Goal: Information Seeking & Learning: Learn about a topic

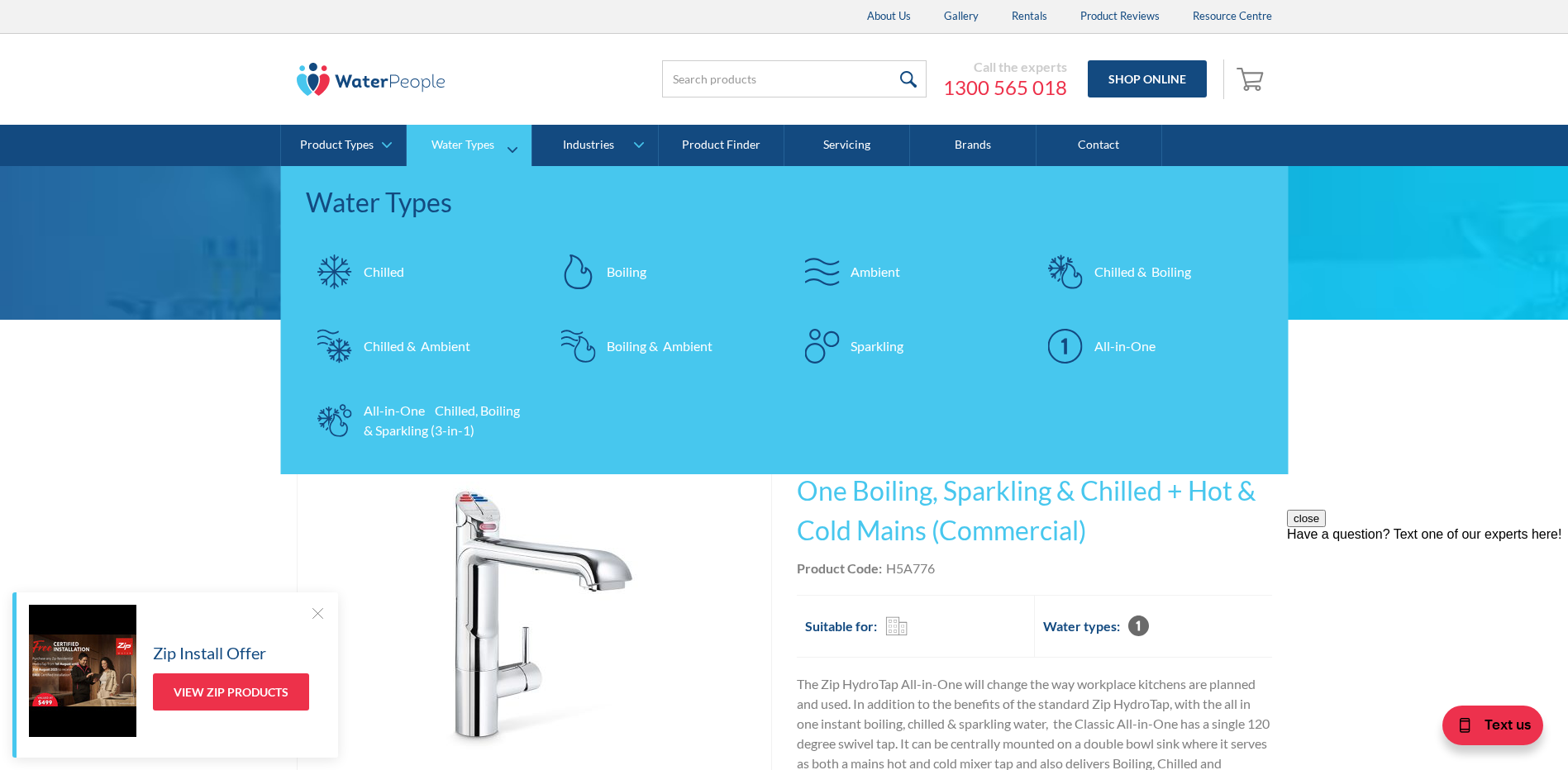
click at [623, 273] on div "Boiling" at bounding box center [626, 272] width 40 height 20
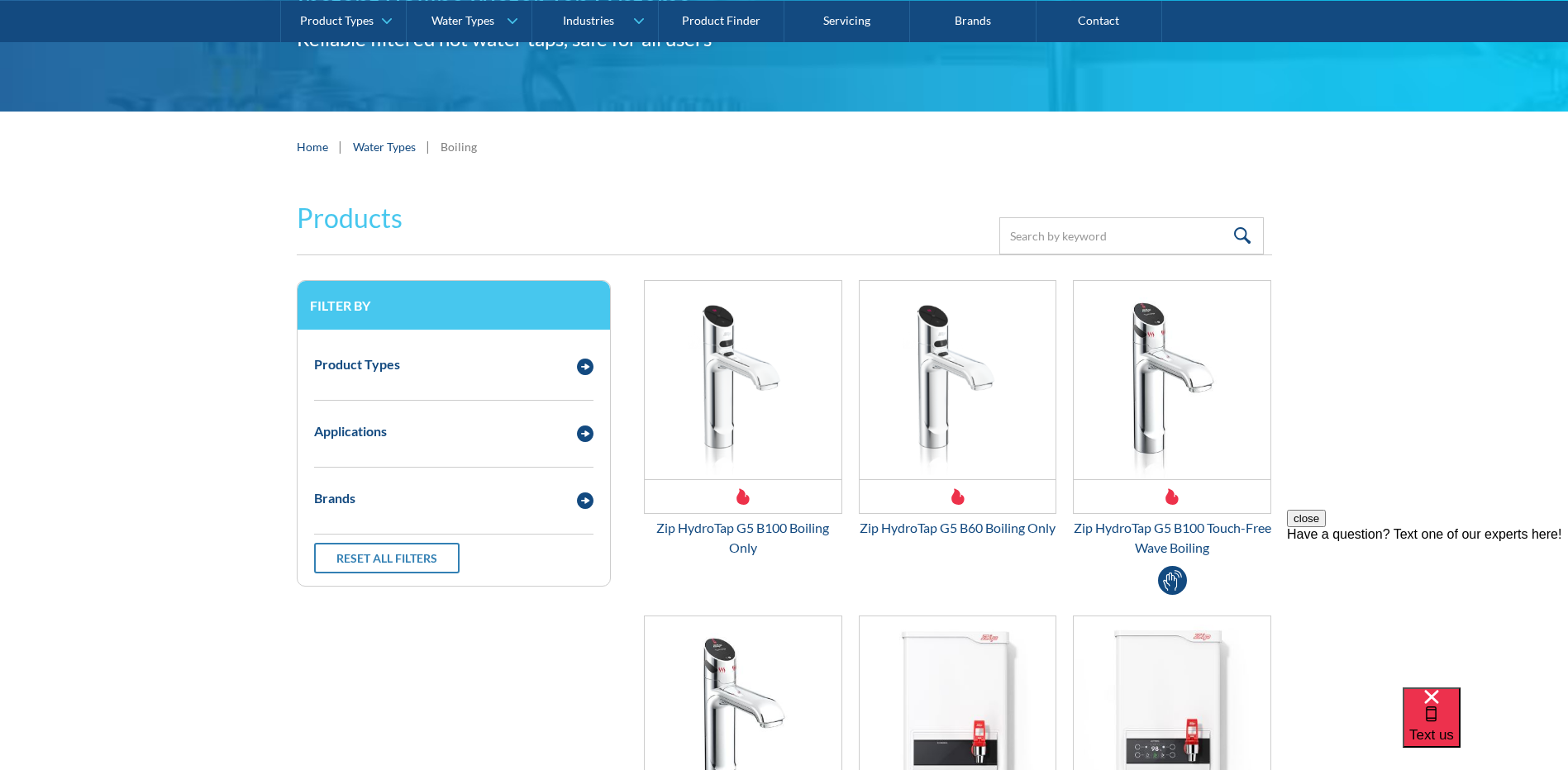
scroll to position [165, 0]
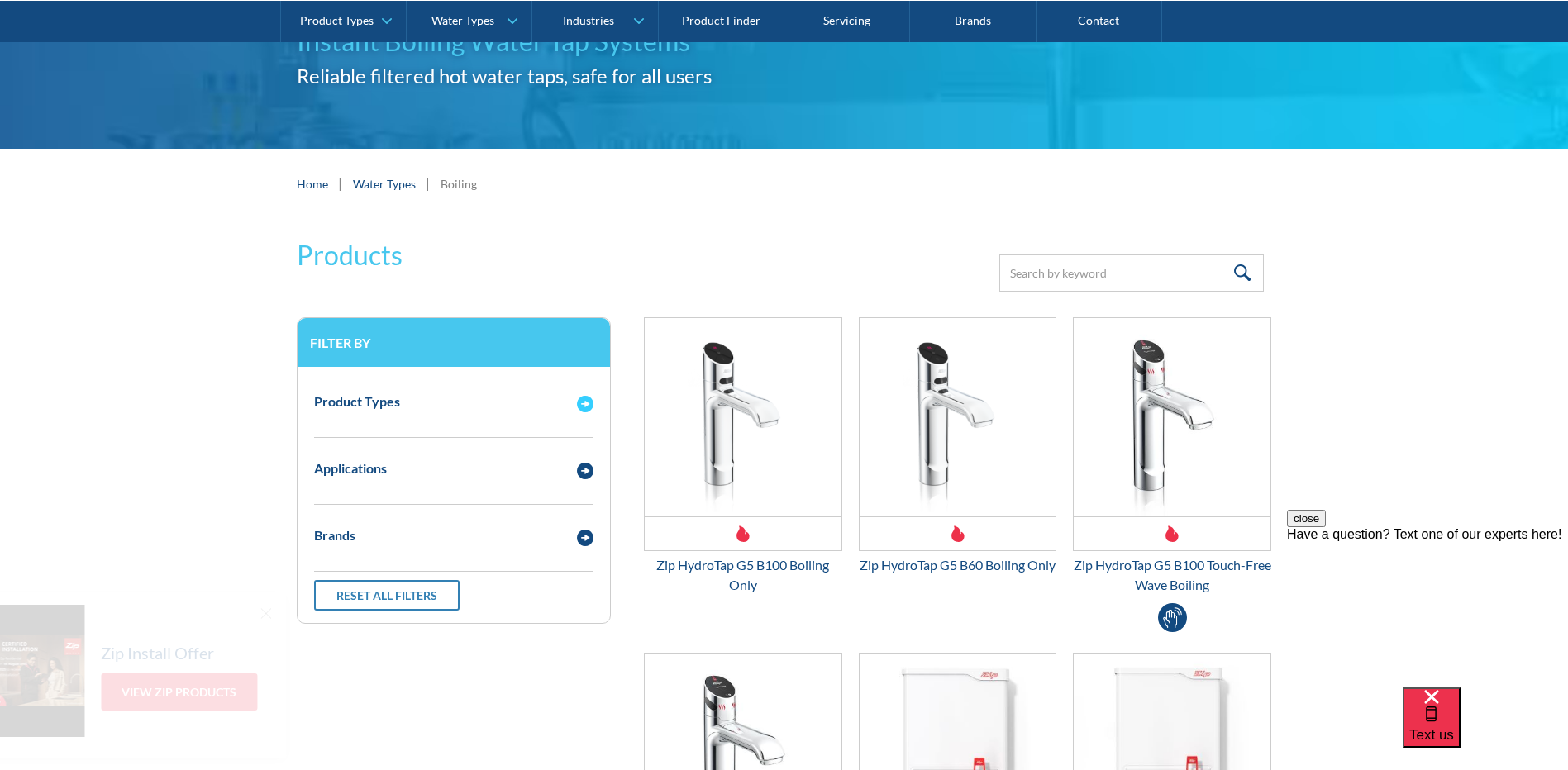
click at [588, 404] on img "Email Form 3" at bounding box center [585, 404] width 17 height 17
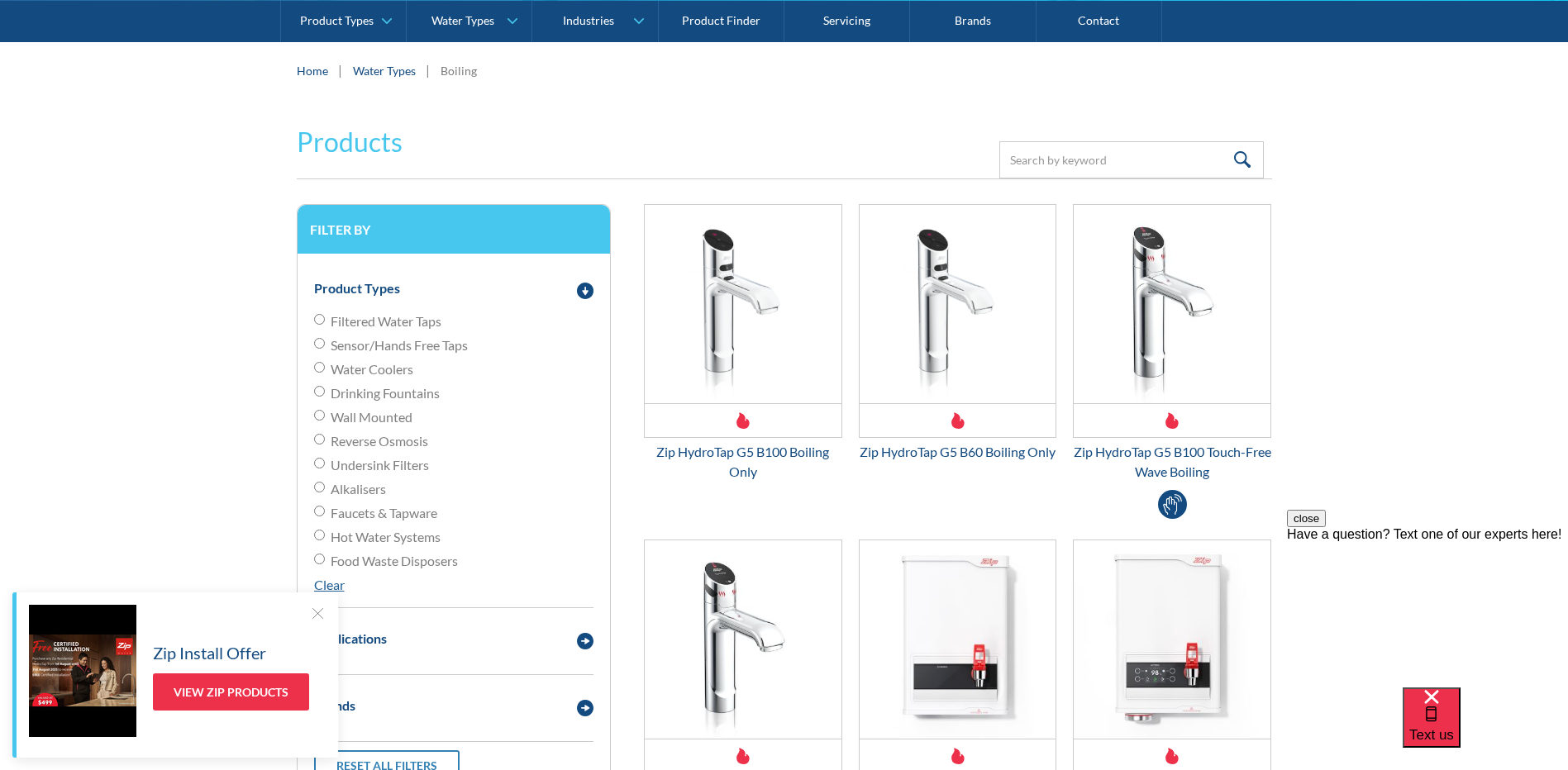
scroll to position [330, 0]
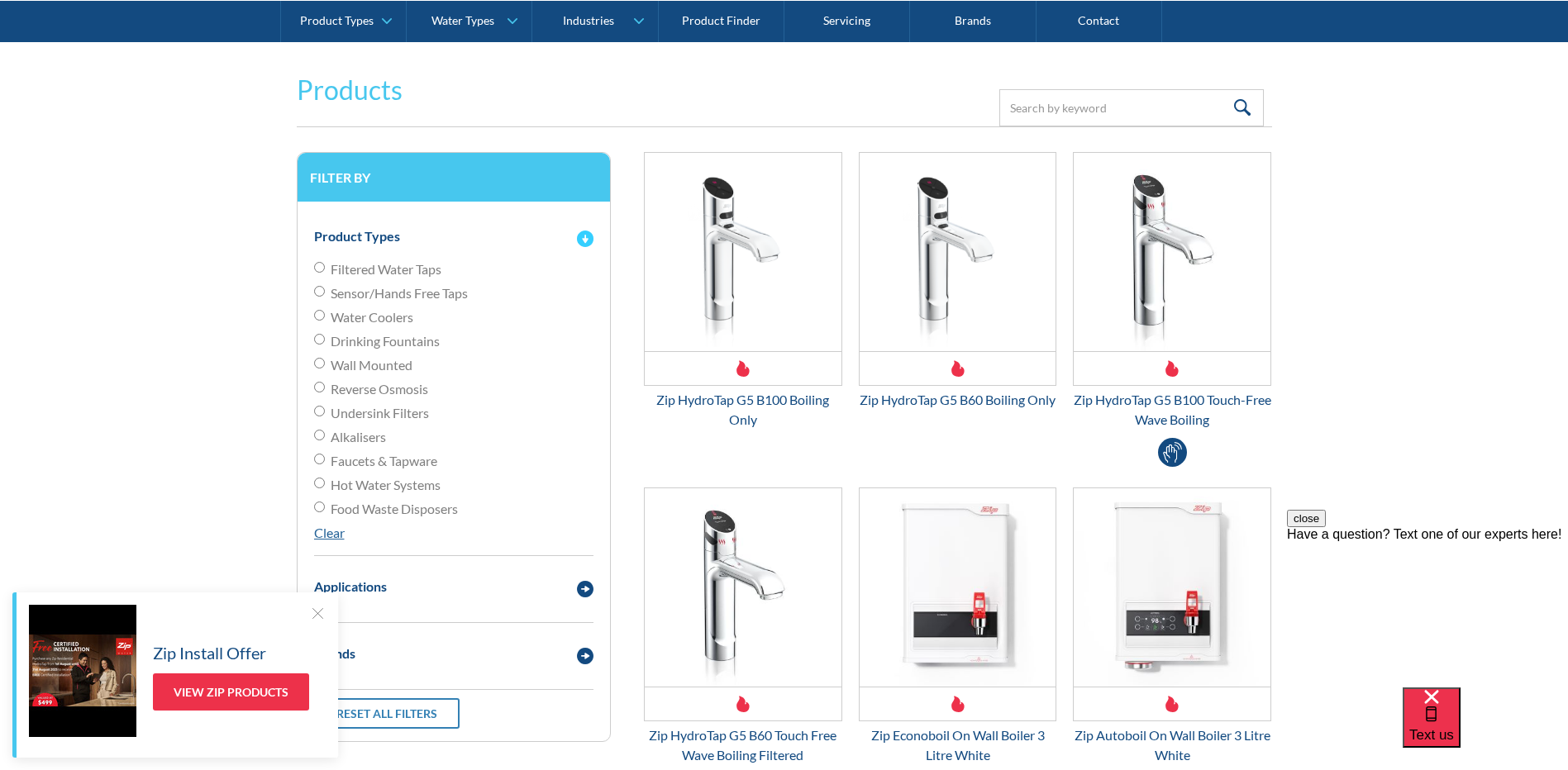
click at [587, 235] on img "Email Form 3" at bounding box center [585, 239] width 17 height 17
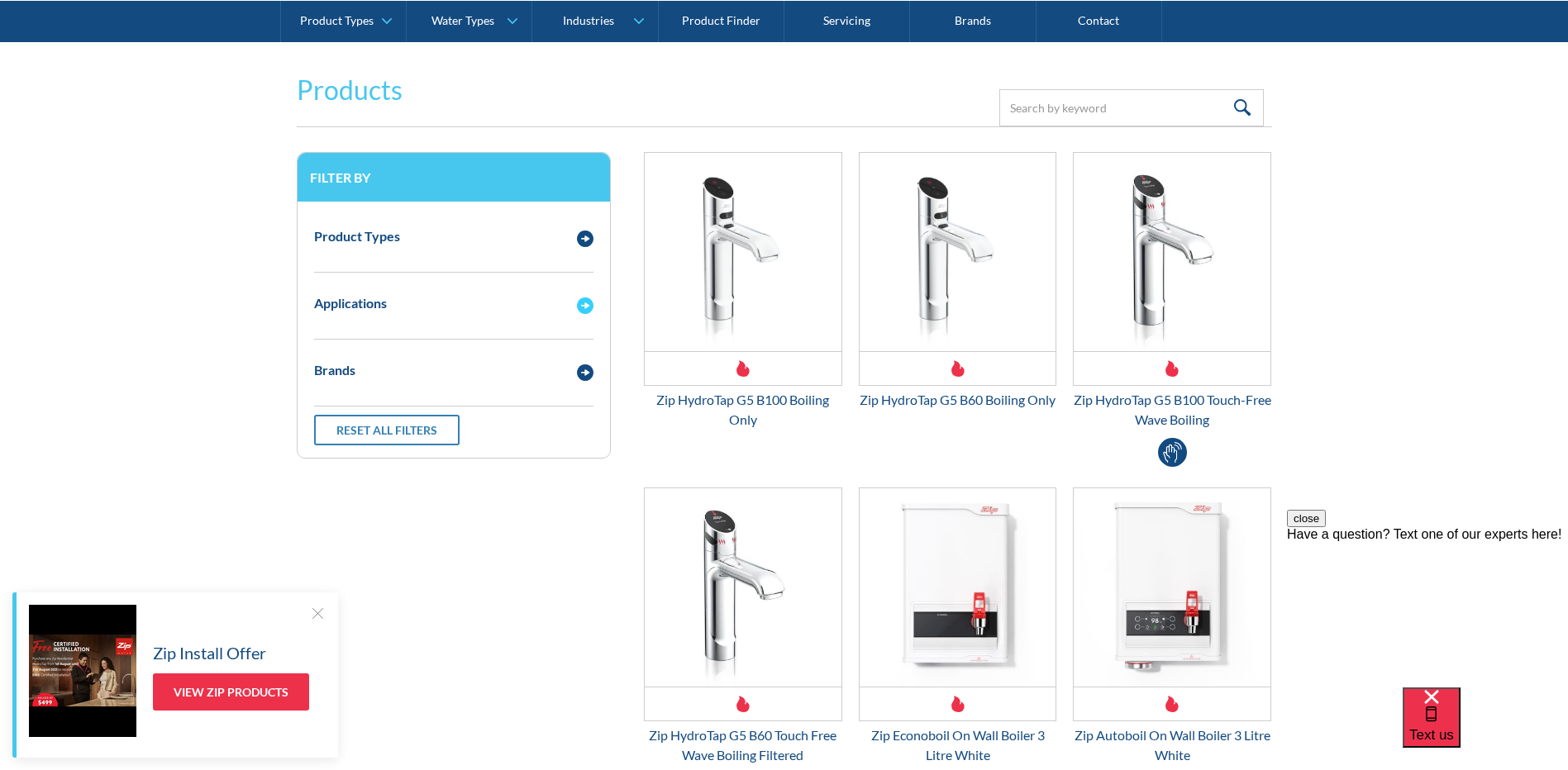
click at [579, 303] on img "Email Form 3" at bounding box center [585, 306] width 17 height 17
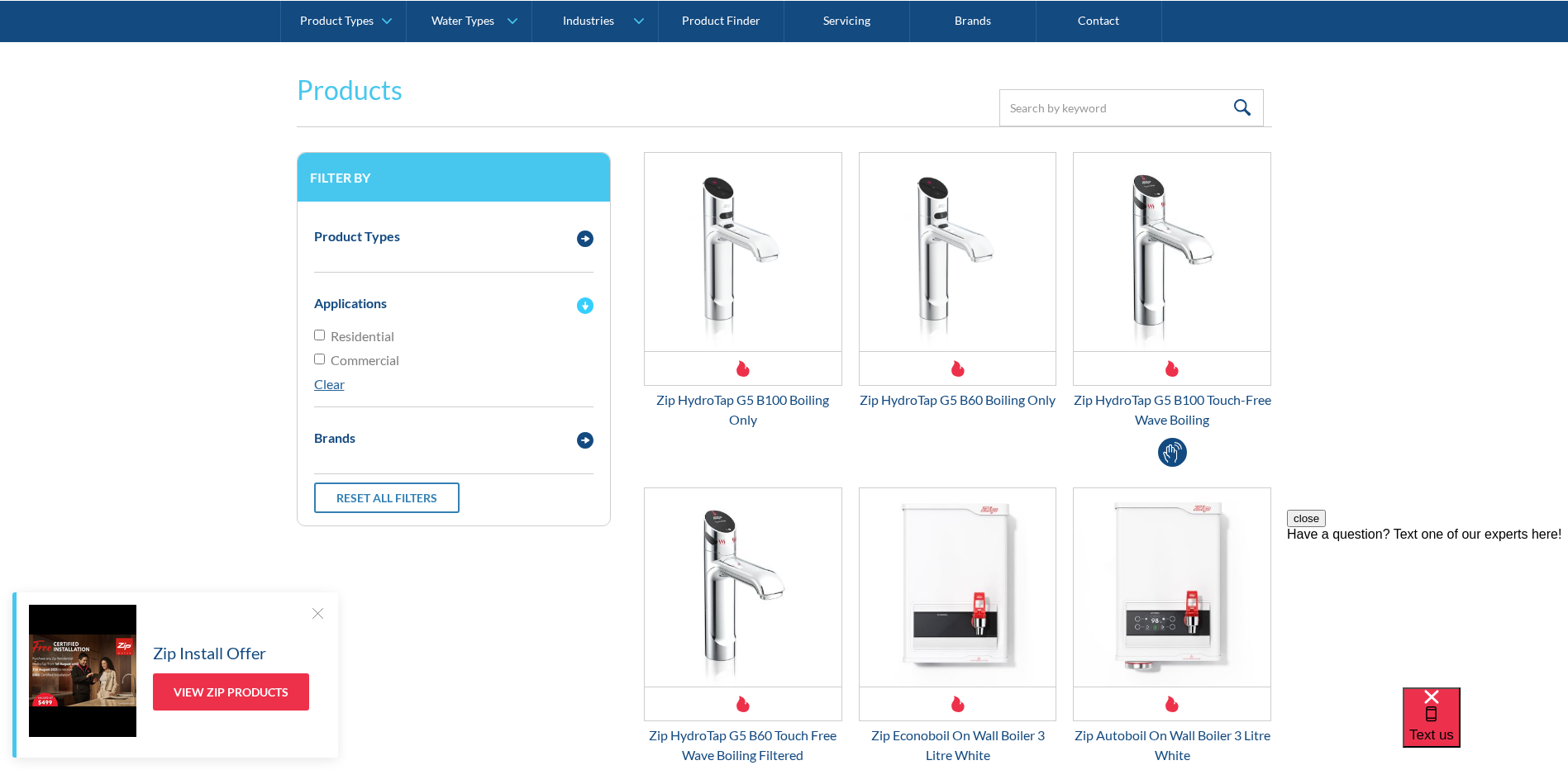
click at [579, 303] on img "Email Form 3" at bounding box center [585, 306] width 17 height 17
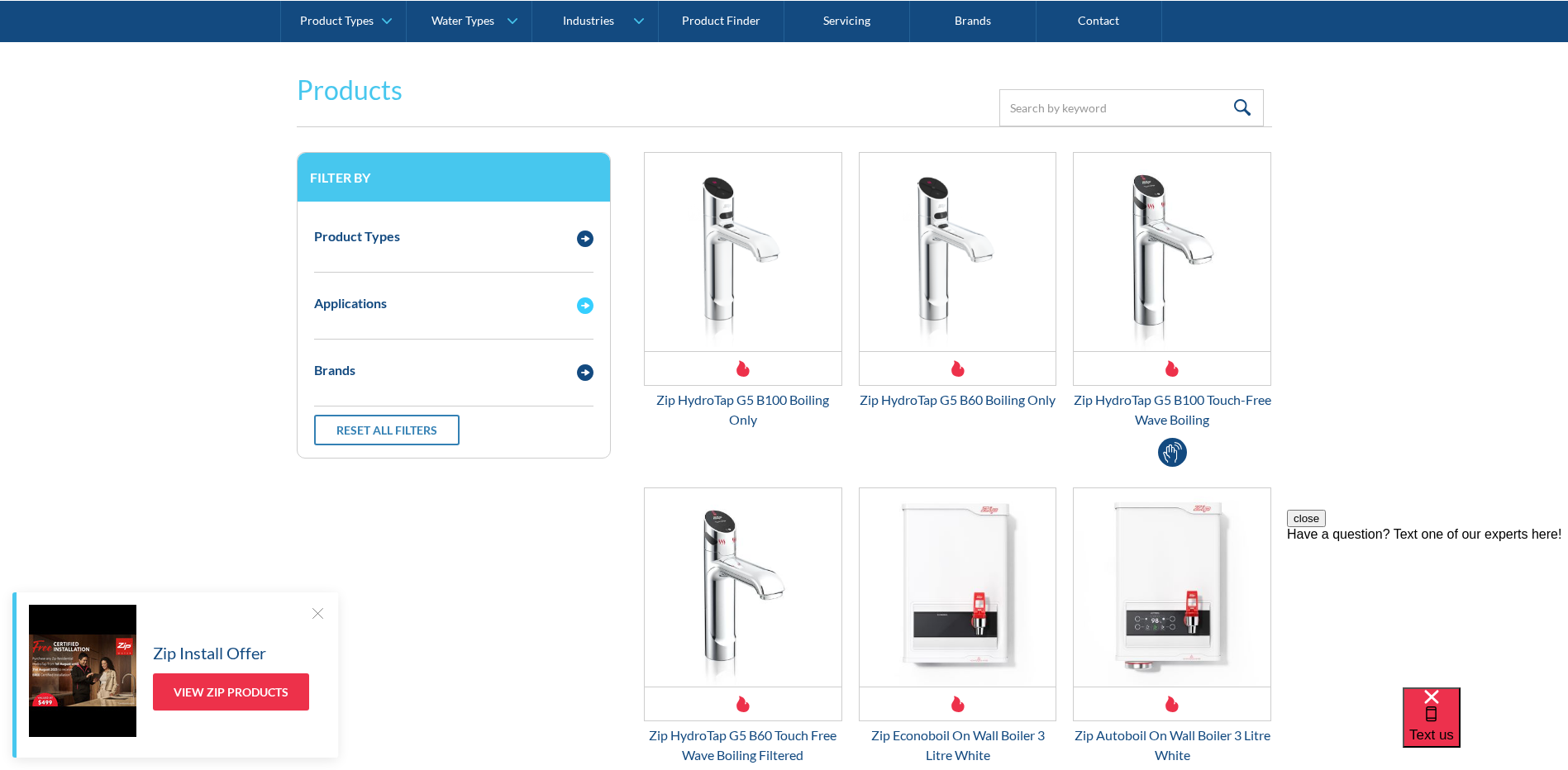
click at [579, 303] on img "Email Form 3" at bounding box center [585, 306] width 17 height 17
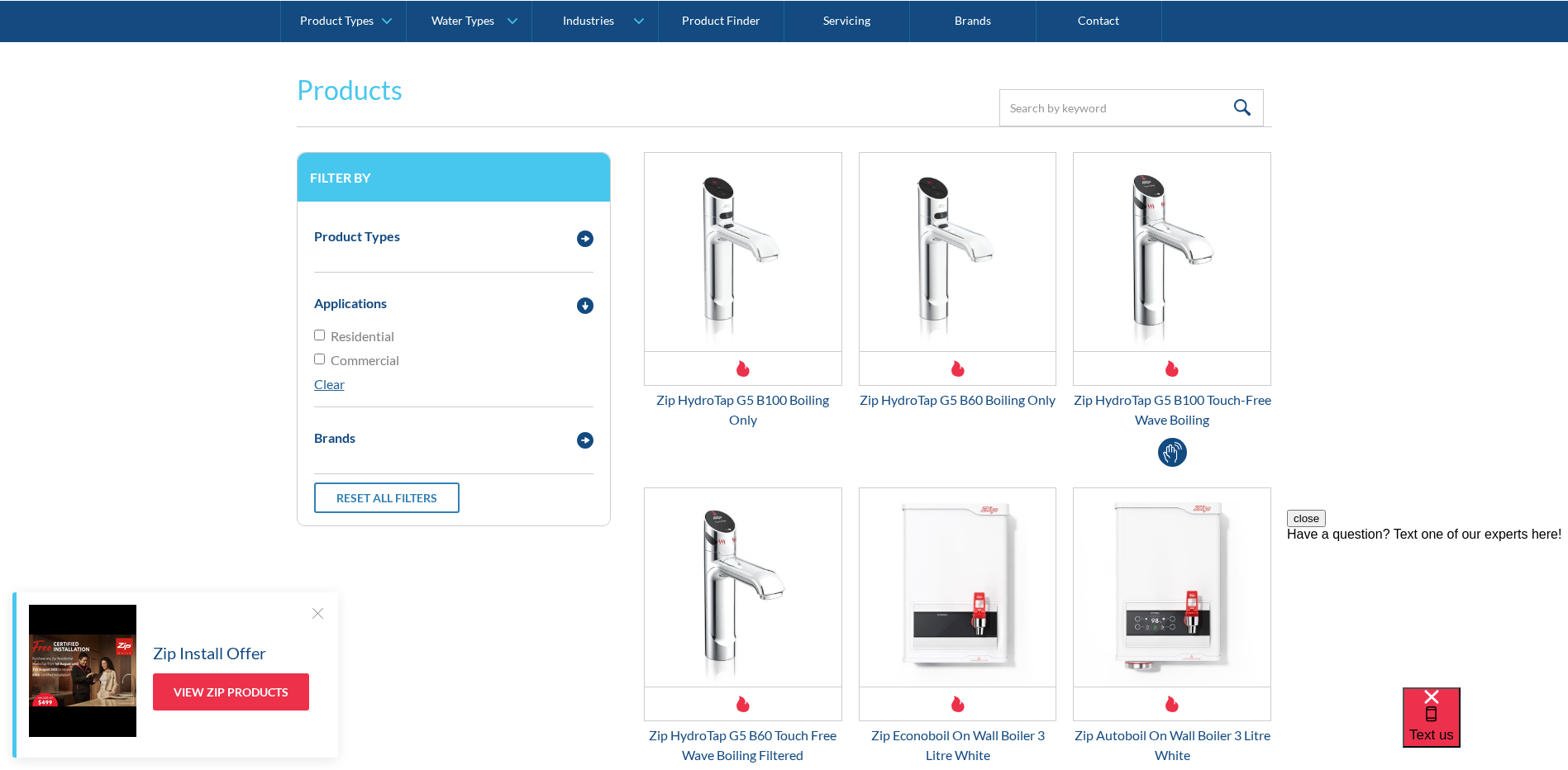
click at [373, 334] on span "Residential" at bounding box center [362, 337] width 64 height 20
click at [325, 334] on input "Residential" at bounding box center [320, 335] width 11 height 11
checkbox input "true"
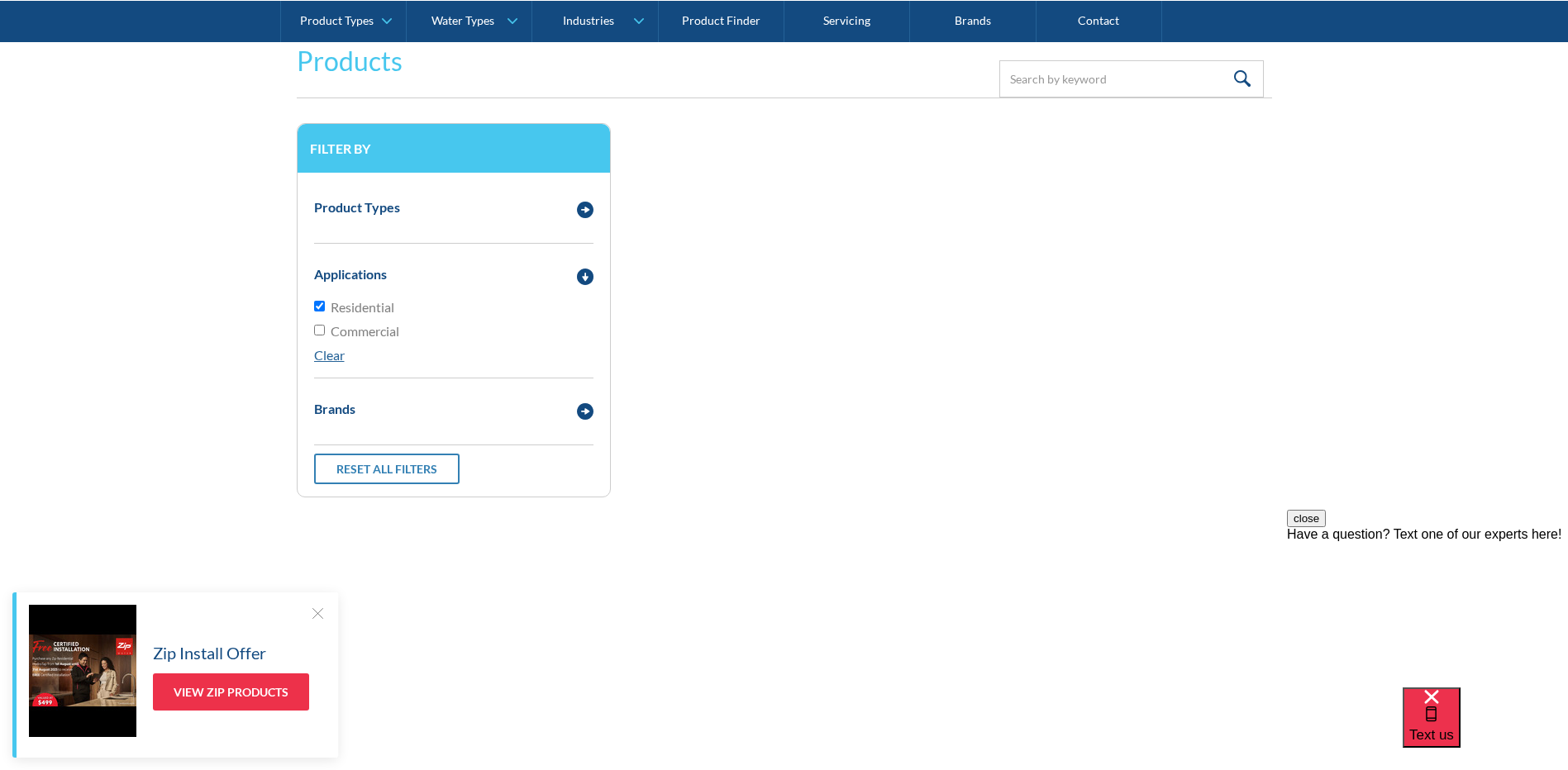
scroll to position [384, 0]
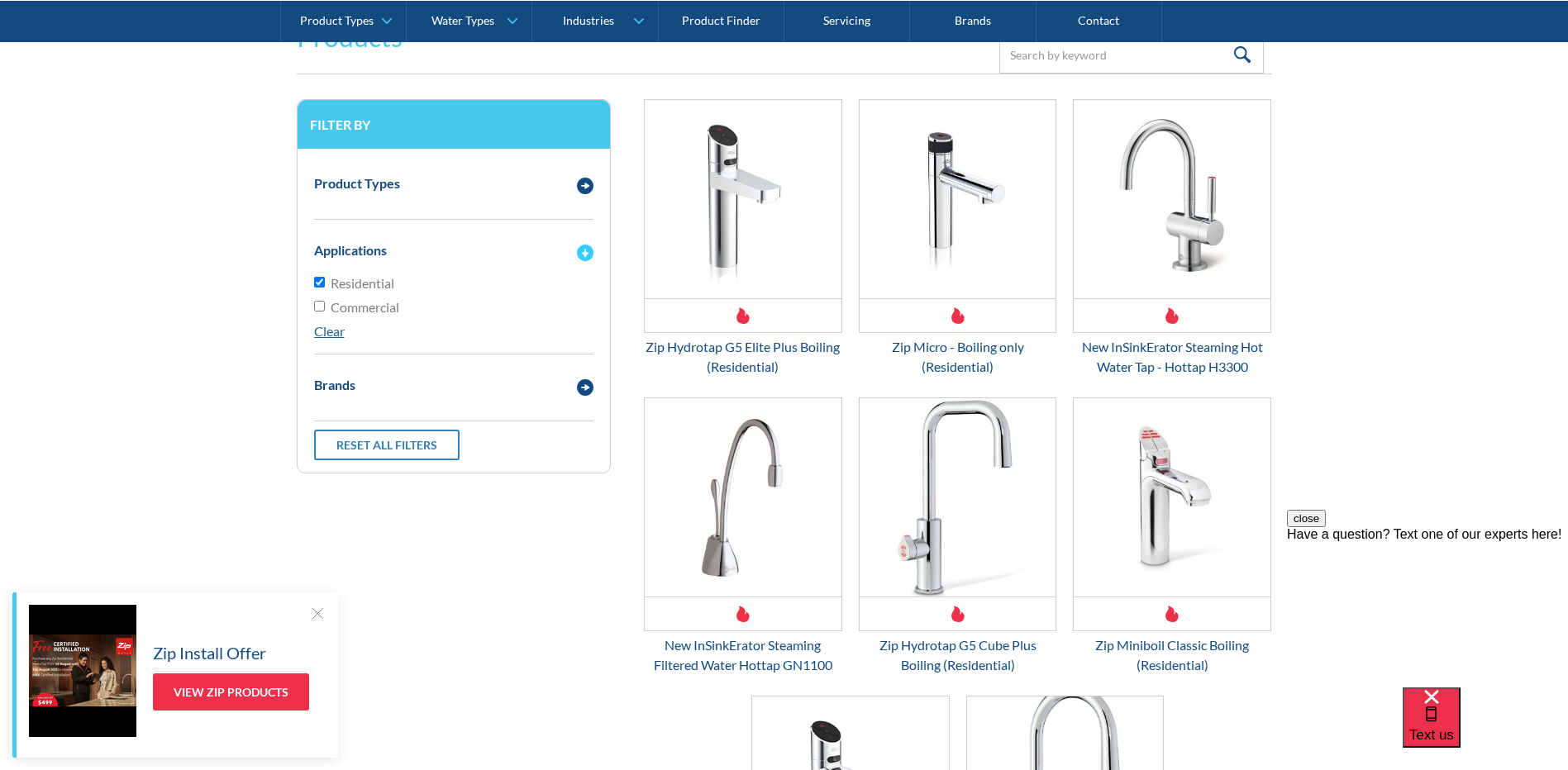
click at [581, 255] on img "Email Form 3" at bounding box center [585, 252] width 17 height 17
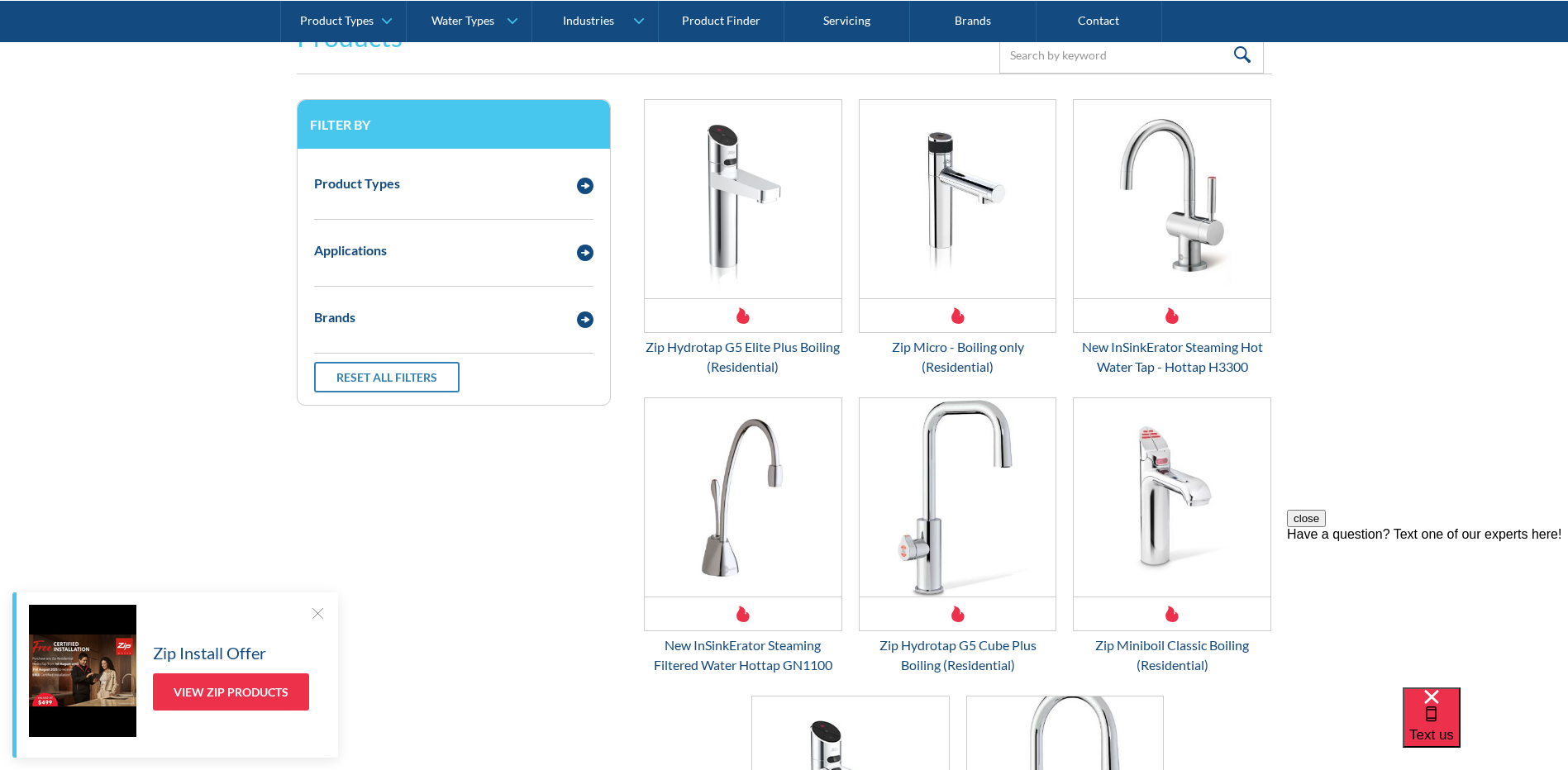
click at [1457, 542] on div "Have a question? Text one of our experts here!" at bounding box center [1428, 535] width 281 height 15
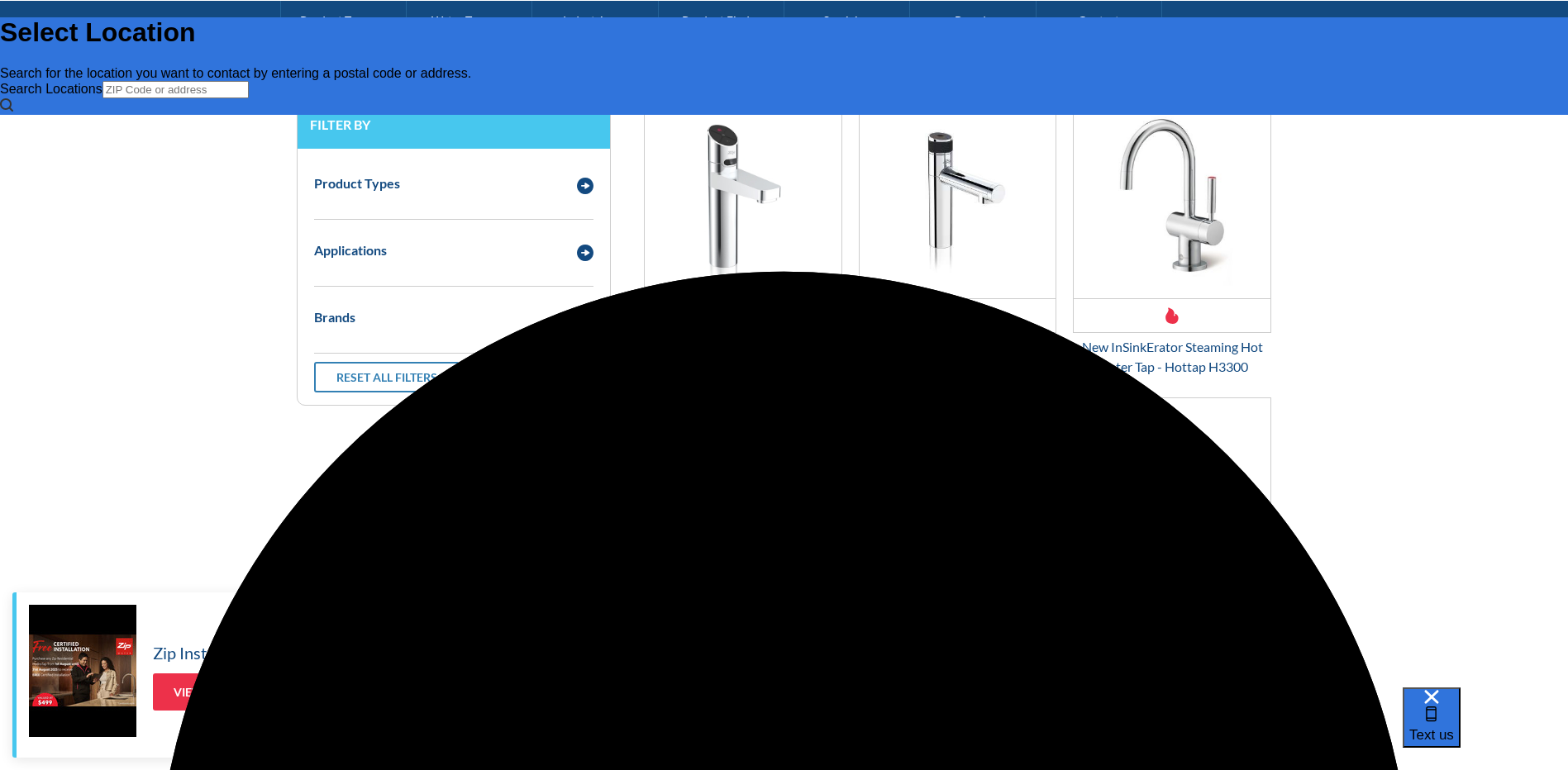
scroll to position [0, 0]
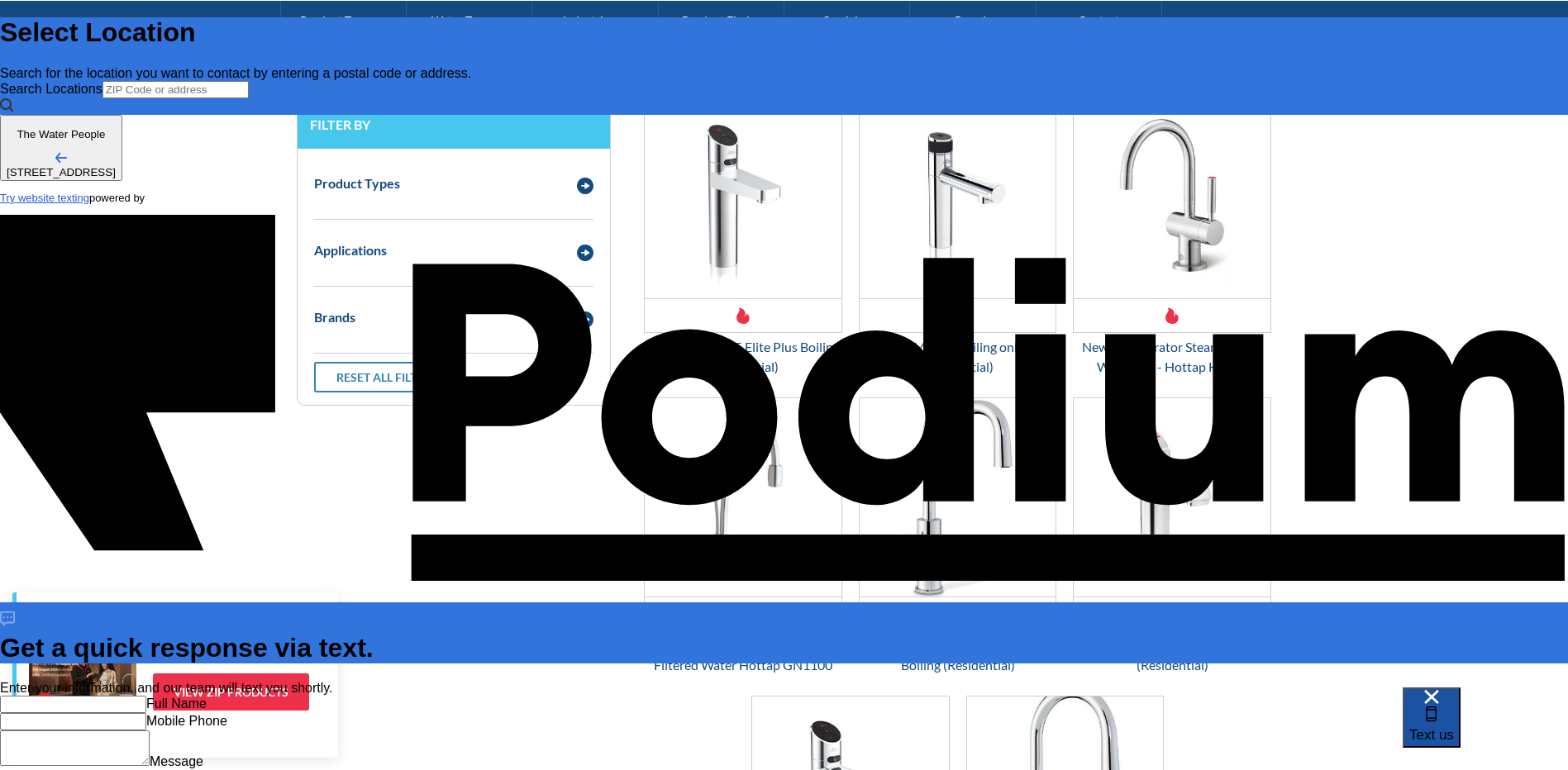
drag, startPoint x: 1523, startPoint y: 728, endPoint x: 2759, endPoint y: 1390, distance: 1402.1
click at [1454, 728] on span "Text us" at bounding box center [1432, 735] width 44 height 16
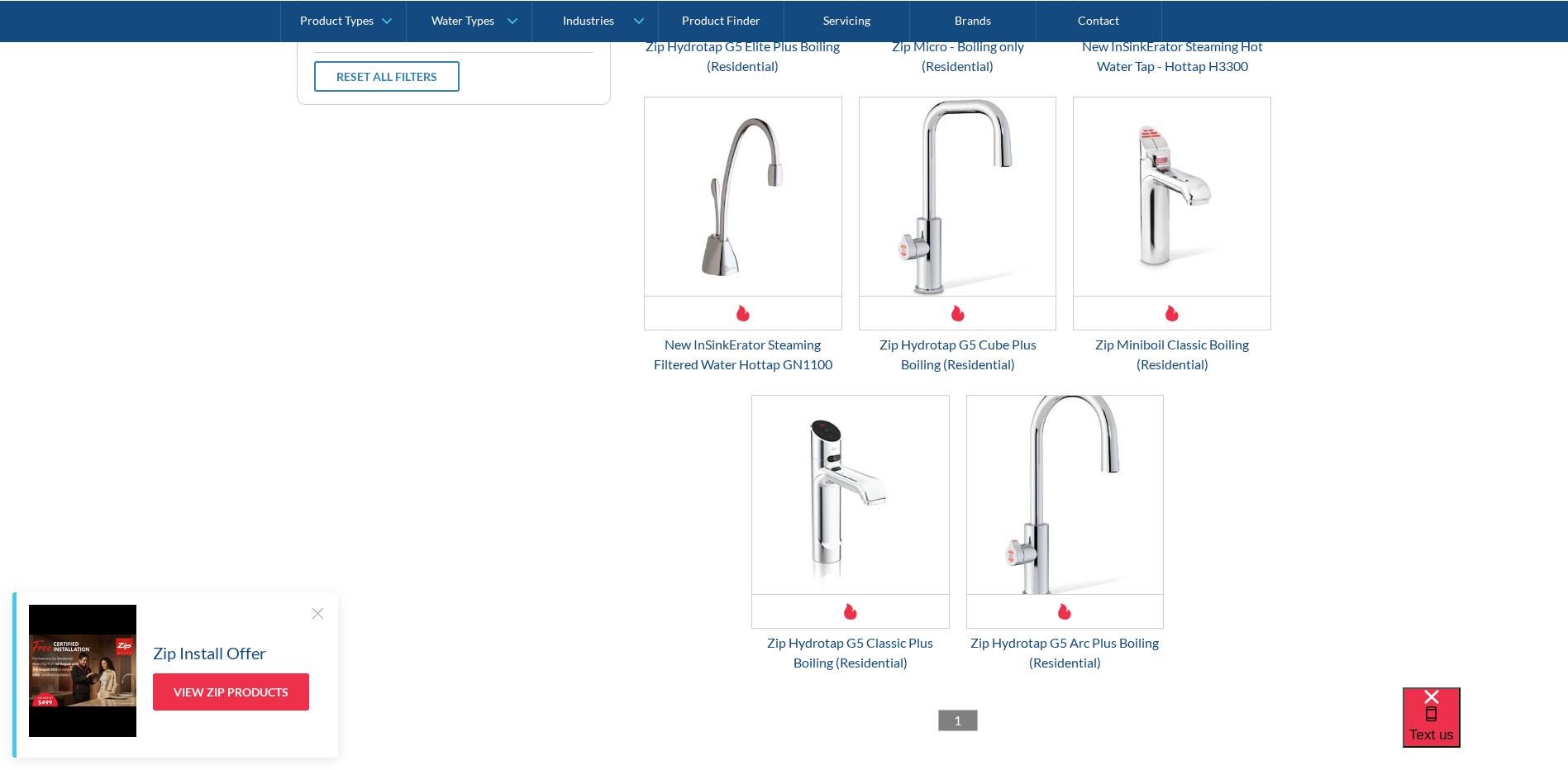
scroll to position [714, 0]
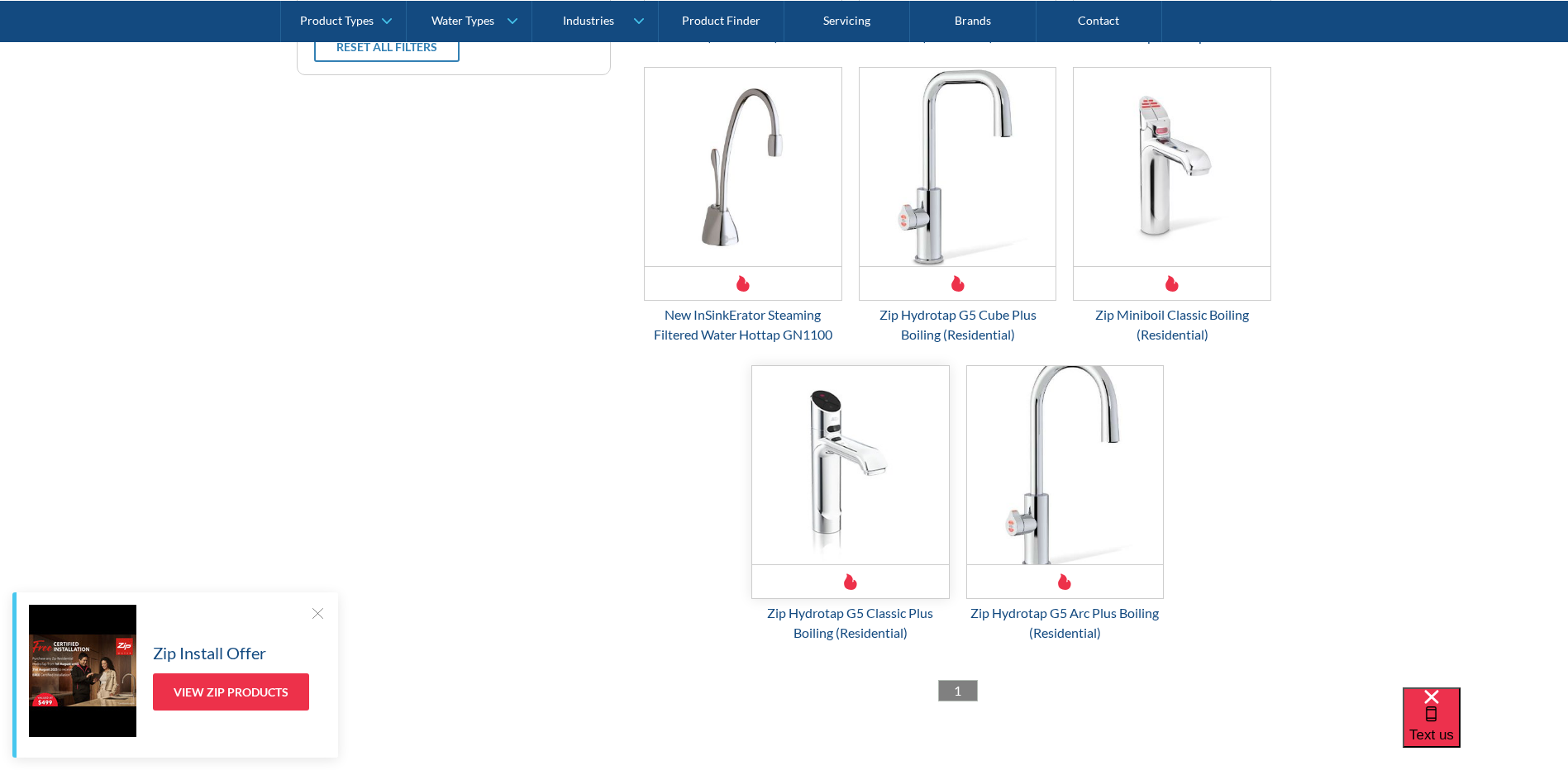
click at [839, 443] on img "Email Form 3" at bounding box center [850, 464] width 196 height 198
